Goal: Information Seeking & Learning: Learn about a topic

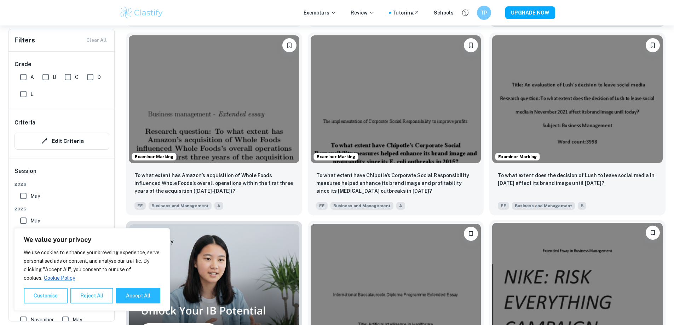
scroll to position [424, 0]
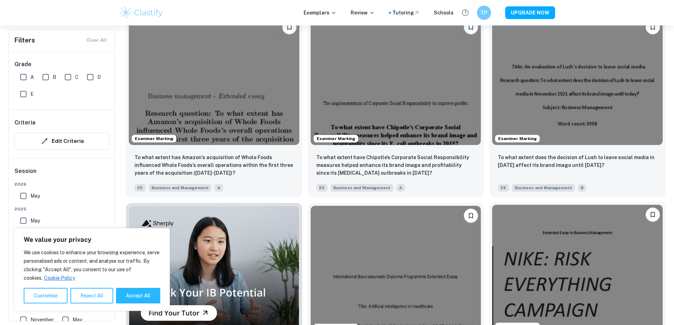
click at [492, 205] on img at bounding box center [577, 269] width 170 height 128
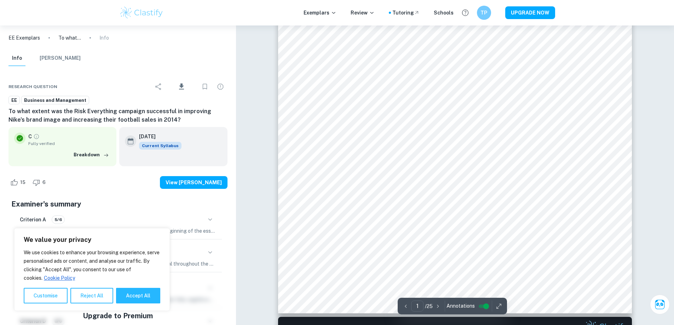
scroll to position [424, 0]
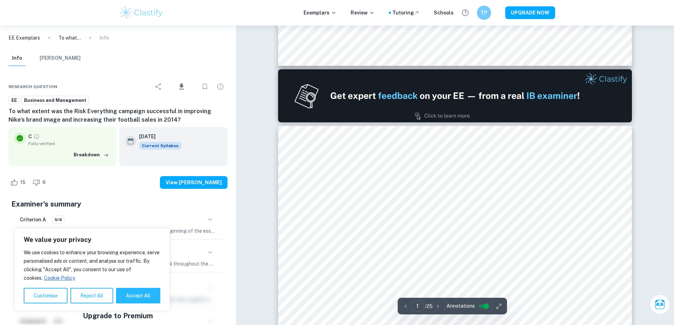
type input "2"
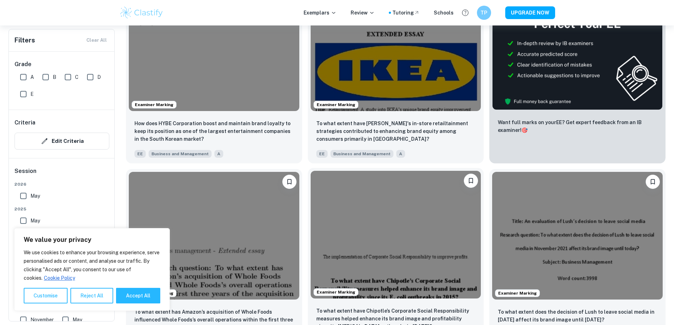
scroll to position [141, 0]
